Goal: Information Seeking & Learning: Learn about a topic

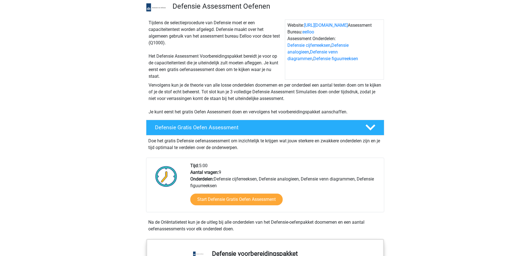
scroll to position [28, 0]
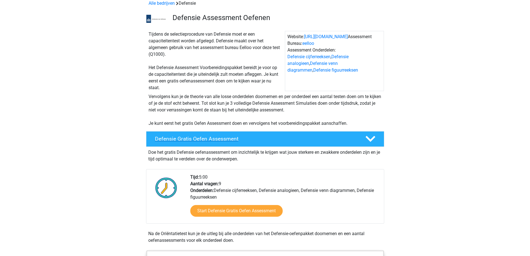
click at [366, 136] on icon at bounding box center [371, 139] width 10 height 10
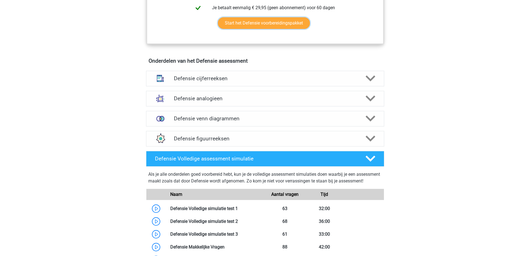
scroll to position [250, 0]
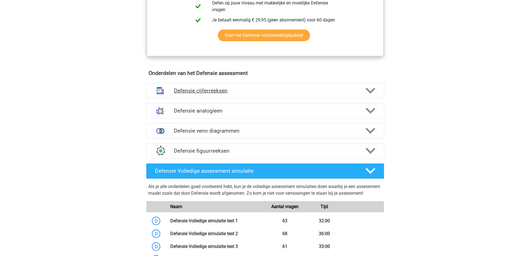
click at [245, 93] on h4 "Defensie cijferreeksen" at bounding box center [265, 90] width 182 height 6
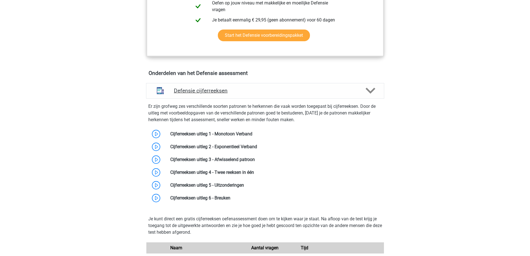
click at [245, 92] on h4 "Defensie cijferreeksen" at bounding box center [265, 90] width 182 height 6
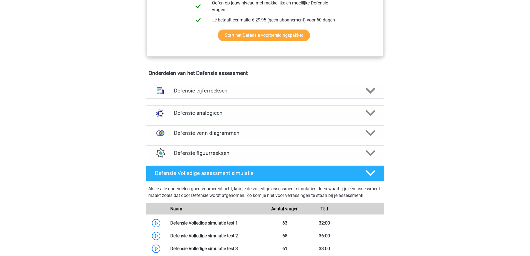
click at [243, 114] on h4 "Defensie analogieen" at bounding box center [265, 113] width 182 height 6
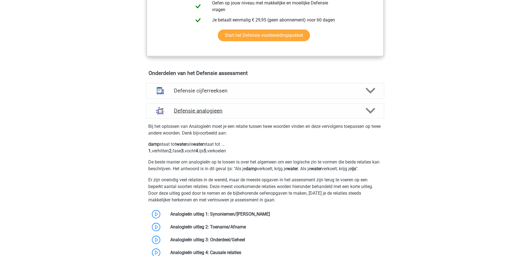
click at [243, 113] on h4 "Defensie analogieen" at bounding box center [265, 110] width 182 height 6
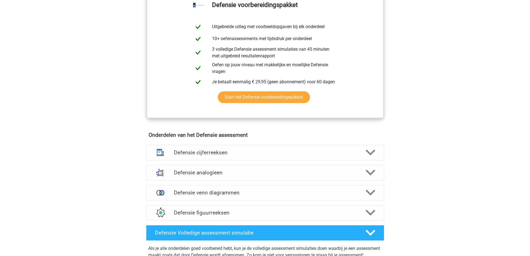
scroll to position [306, 0]
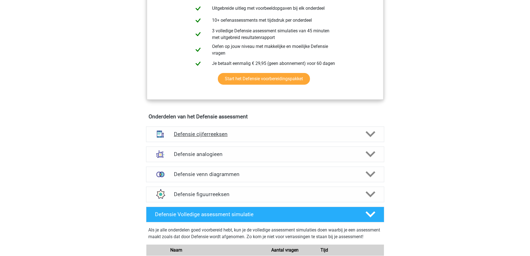
click at [225, 133] on h4 "Defensie cijferreeksen" at bounding box center [265, 134] width 182 height 6
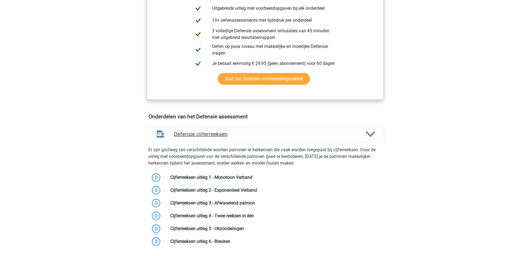
click at [226, 133] on h4 "Defensie cijferreeksen" at bounding box center [265, 134] width 182 height 6
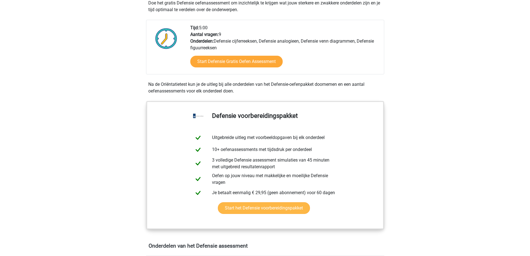
scroll to position [0, 0]
